Goal: Navigation & Orientation: Find specific page/section

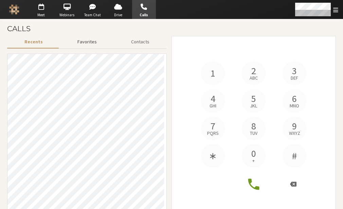
click at [98, 45] on button "Favorites" at bounding box center [87, 42] width 54 height 12
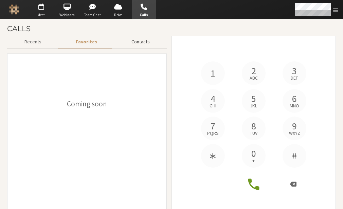
click at [138, 44] on button "Contacts" at bounding box center [140, 42] width 53 height 12
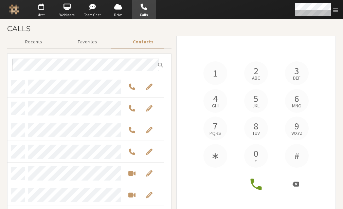
scroll to position [134, 151]
click at [31, 41] on button "Recents" at bounding box center [33, 42] width 53 height 12
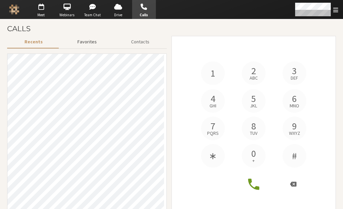
click at [87, 43] on button "Favorites" at bounding box center [87, 42] width 54 height 12
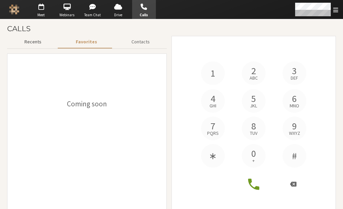
click at [33, 47] on button "Recents" at bounding box center [32, 42] width 51 height 12
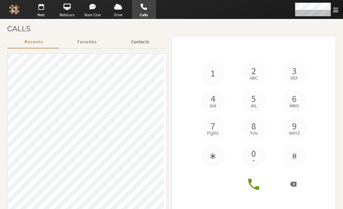
click at [143, 47] on button "Contacts" at bounding box center [140, 42] width 53 height 12
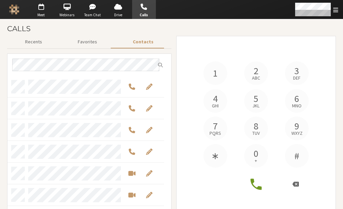
scroll to position [134, 151]
click at [75, 45] on button "Favorites" at bounding box center [87, 42] width 55 height 12
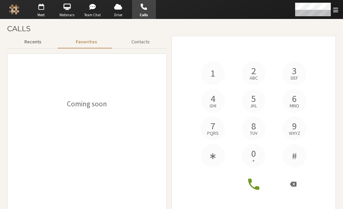
click at [36, 45] on button "Recents" at bounding box center [32, 42] width 51 height 12
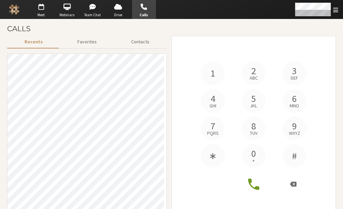
click at [46, 19] on section "Calls Recents Favorites Contacts 1 2 abc 3 def 4 ghi 5 jkl 6 mno 7 pqrs 8 tuv 9…" at bounding box center [171, 121] width 343 height 204
click at [43, 12] on span "Meet" at bounding box center [41, 15] width 24 height 6
